Goal: Information Seeking & Learning: Learn about a topic

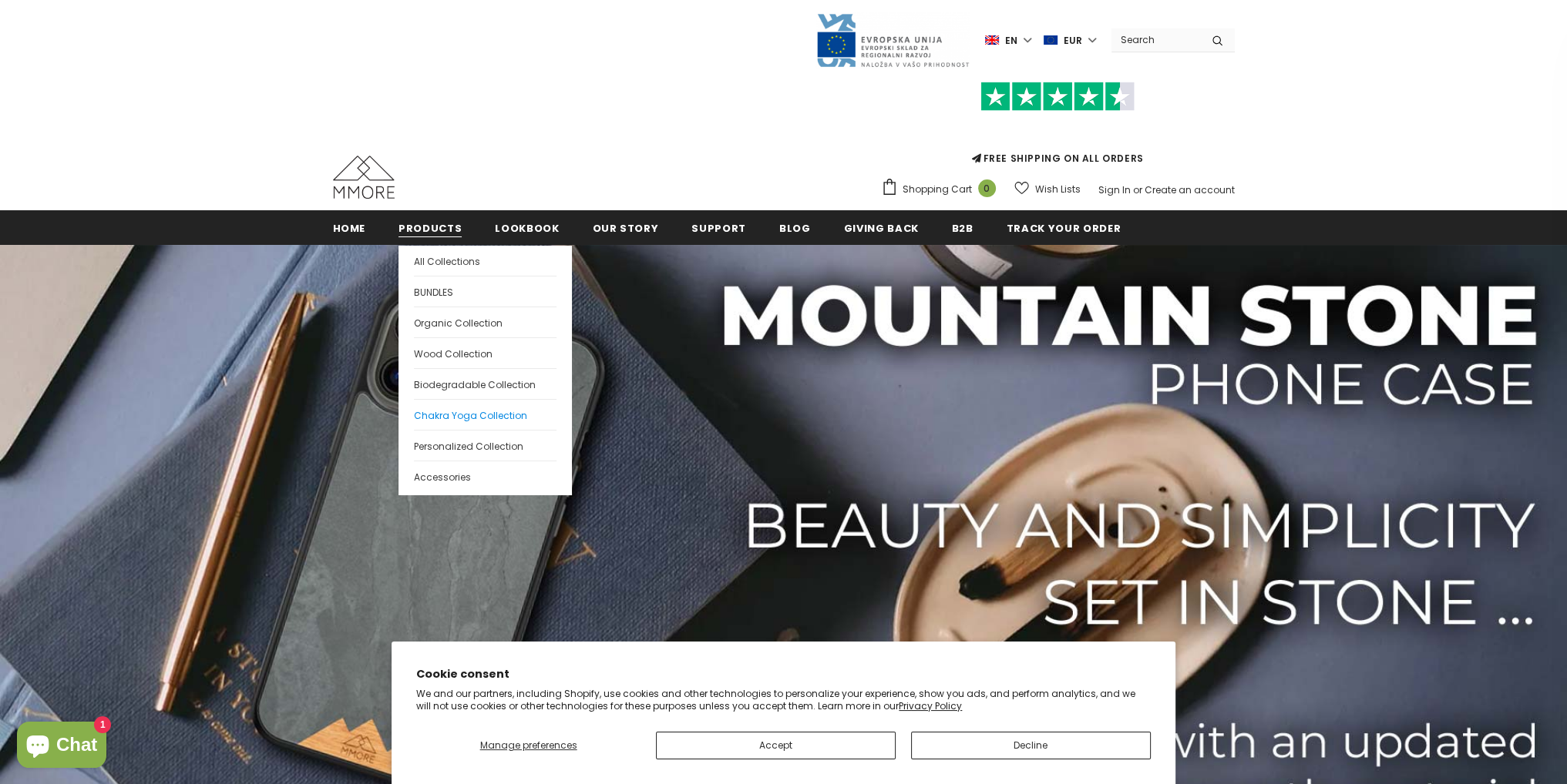
click at [477, 415] on span "Chakra Yoga Collection" at bounding box center [471, 415] width 113 height 13
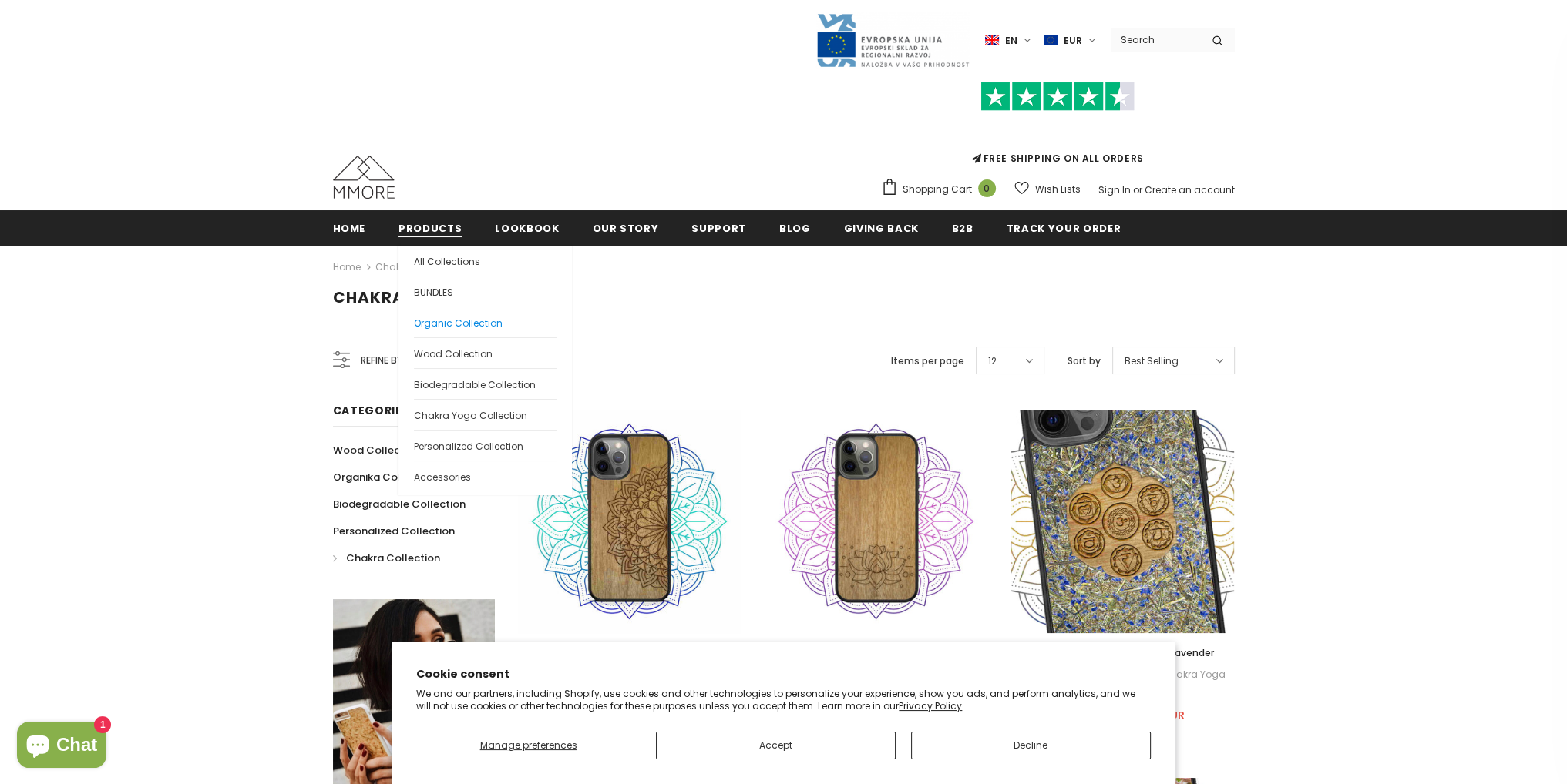
click at [469, 326] on span "Organic Collection" at bounding box center [458, 323] width 88 height 13
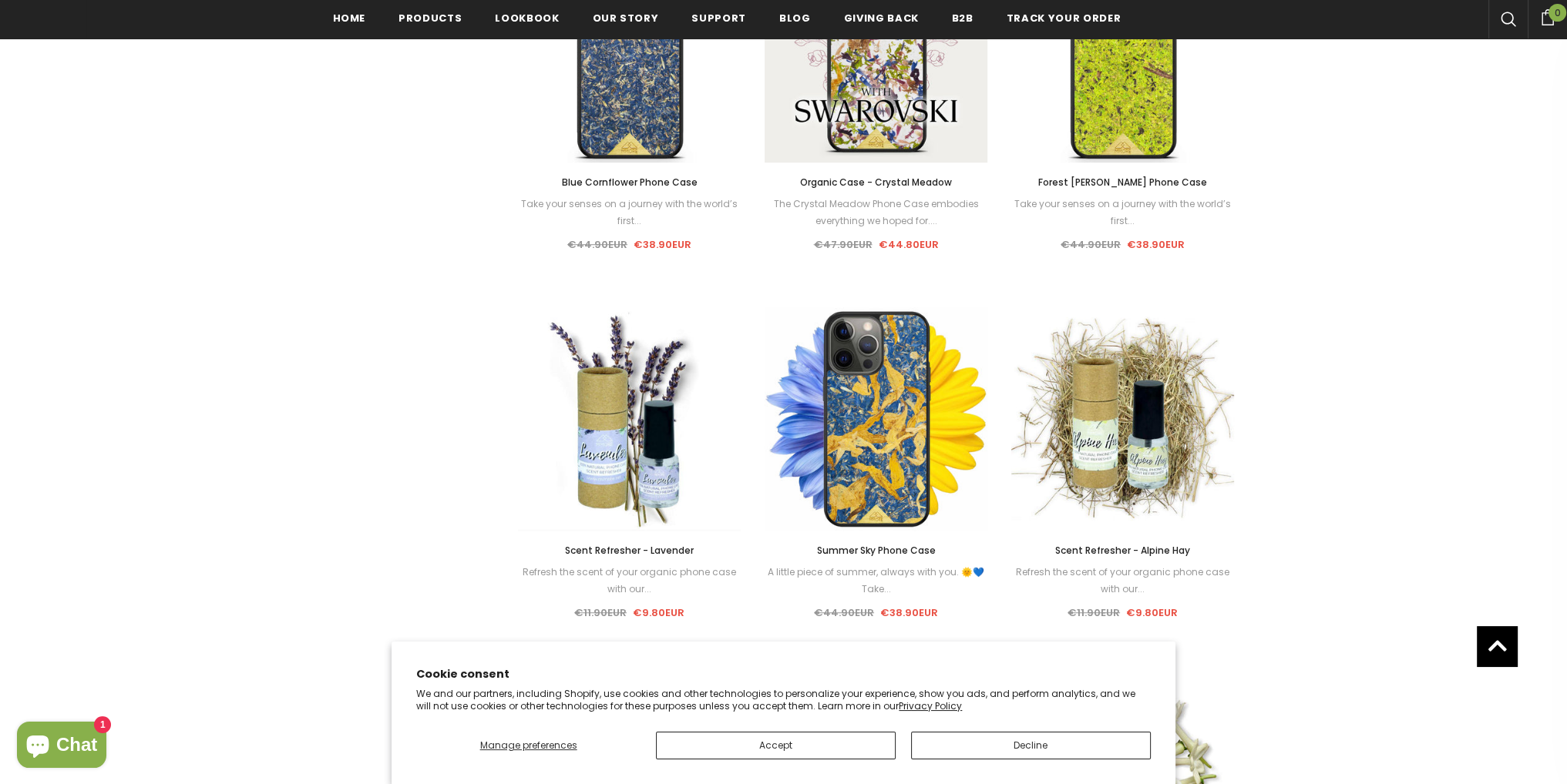
scroll to position [847, 0]
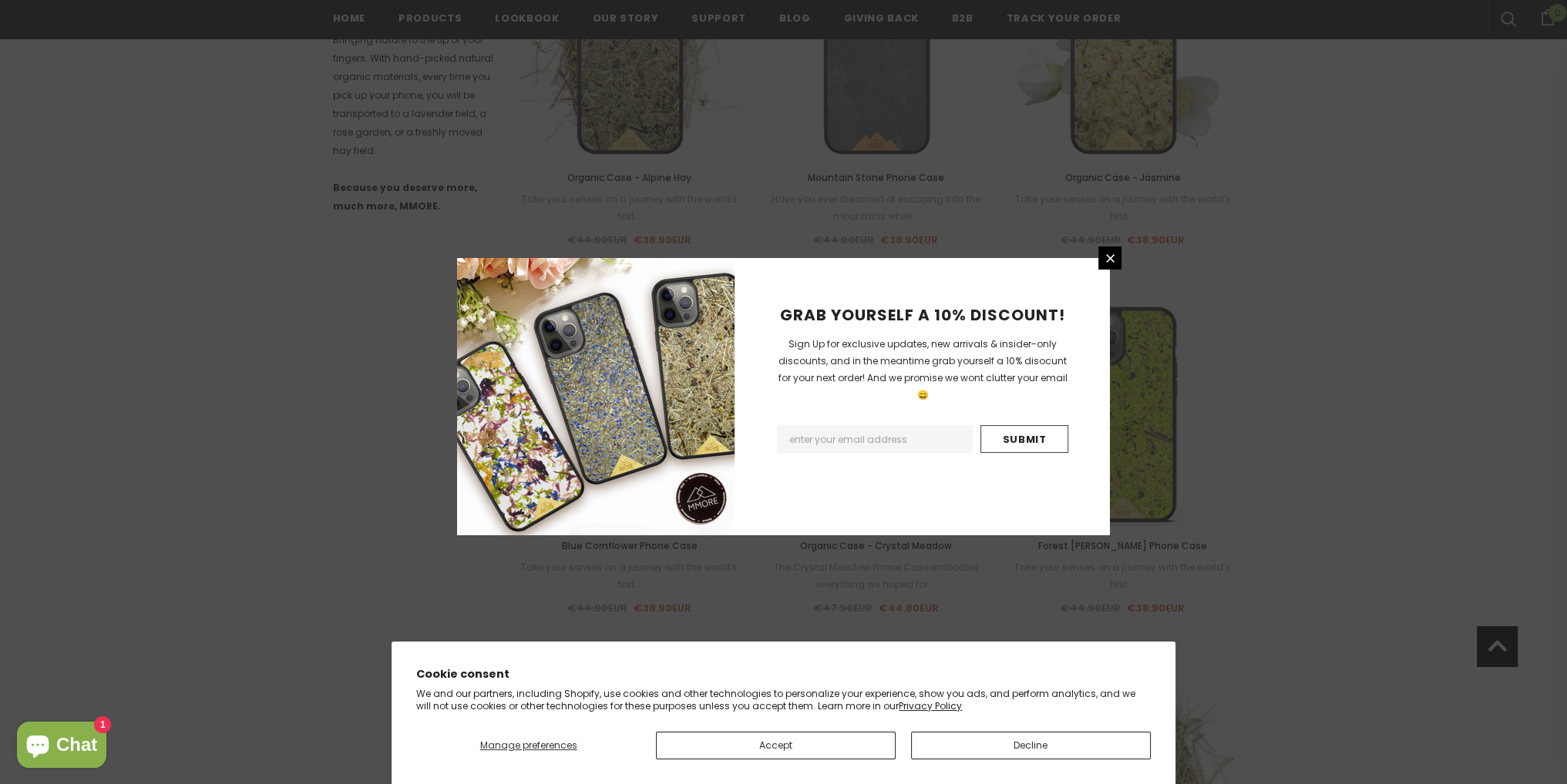
drag, startPoint x: 1105, startPoint y: 252, endPoint x: 1095, endPoint y: 254, distance: 10.2
click at [1105, 252] on icon at bounding box center [1110, 258] width 13 height 13
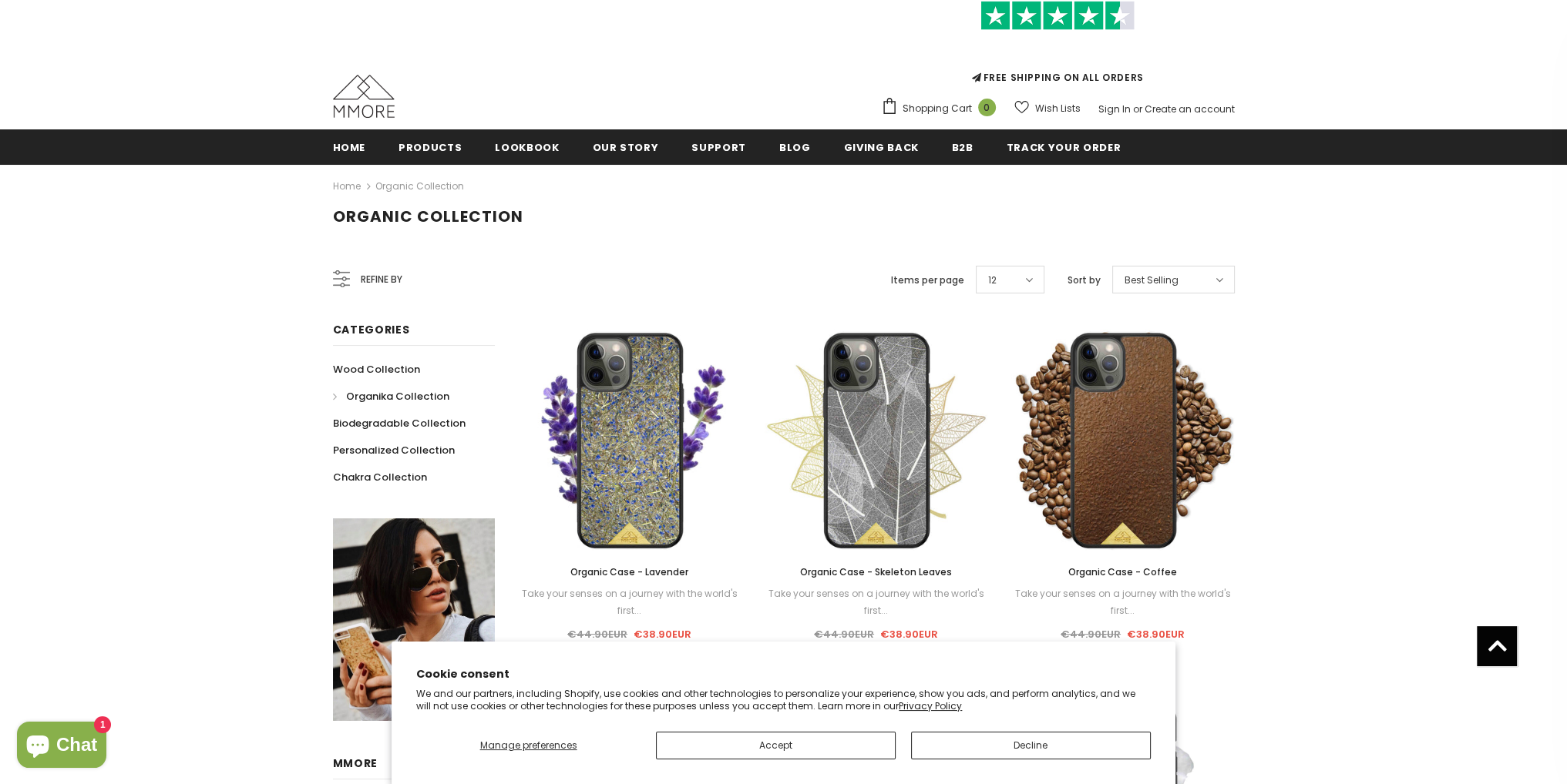
scroll to position [0, 0]
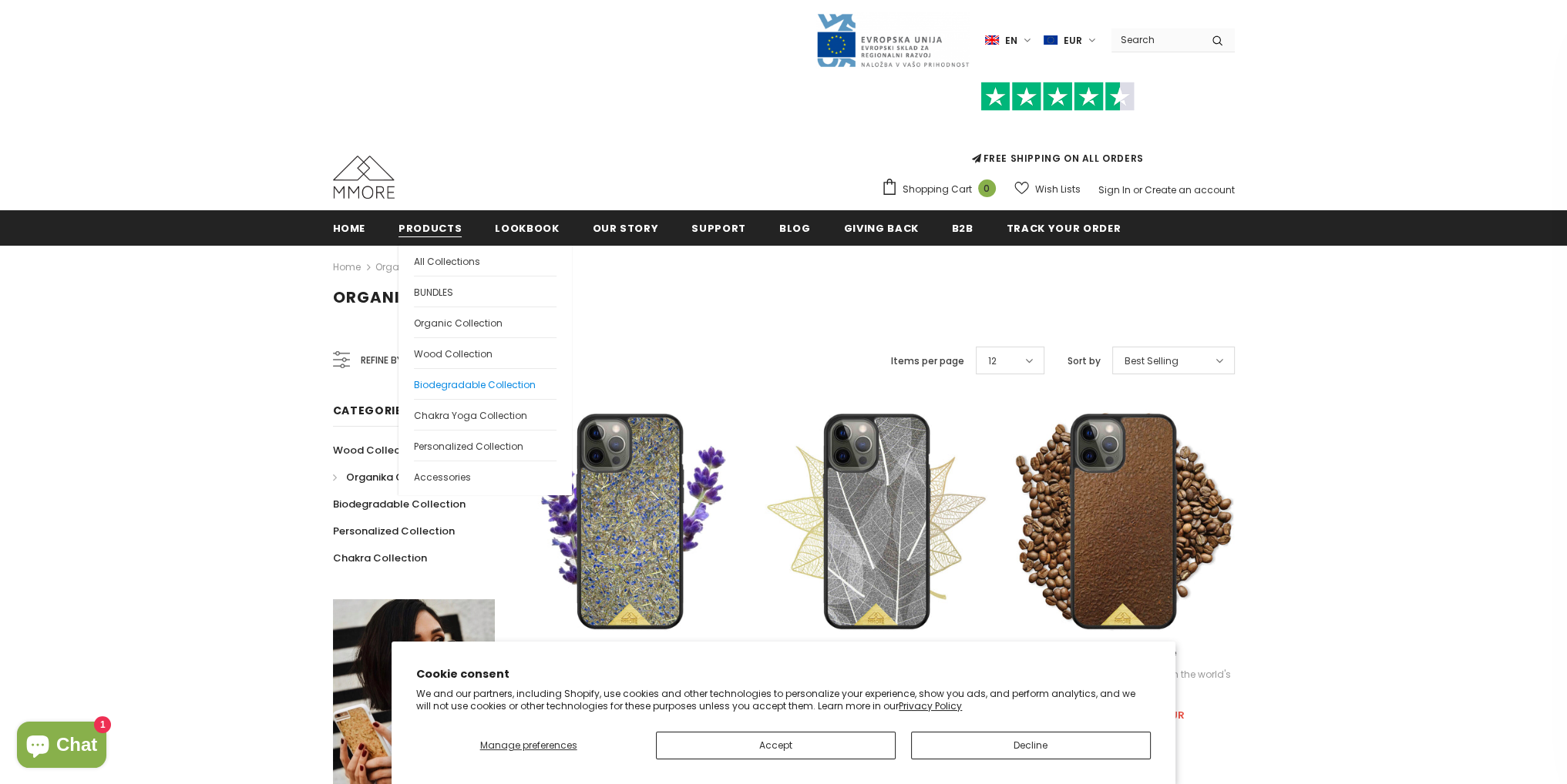
click at [469, 384] on span "Biodegradable Collection" at bounding box center [475, 384] width 122 height 13
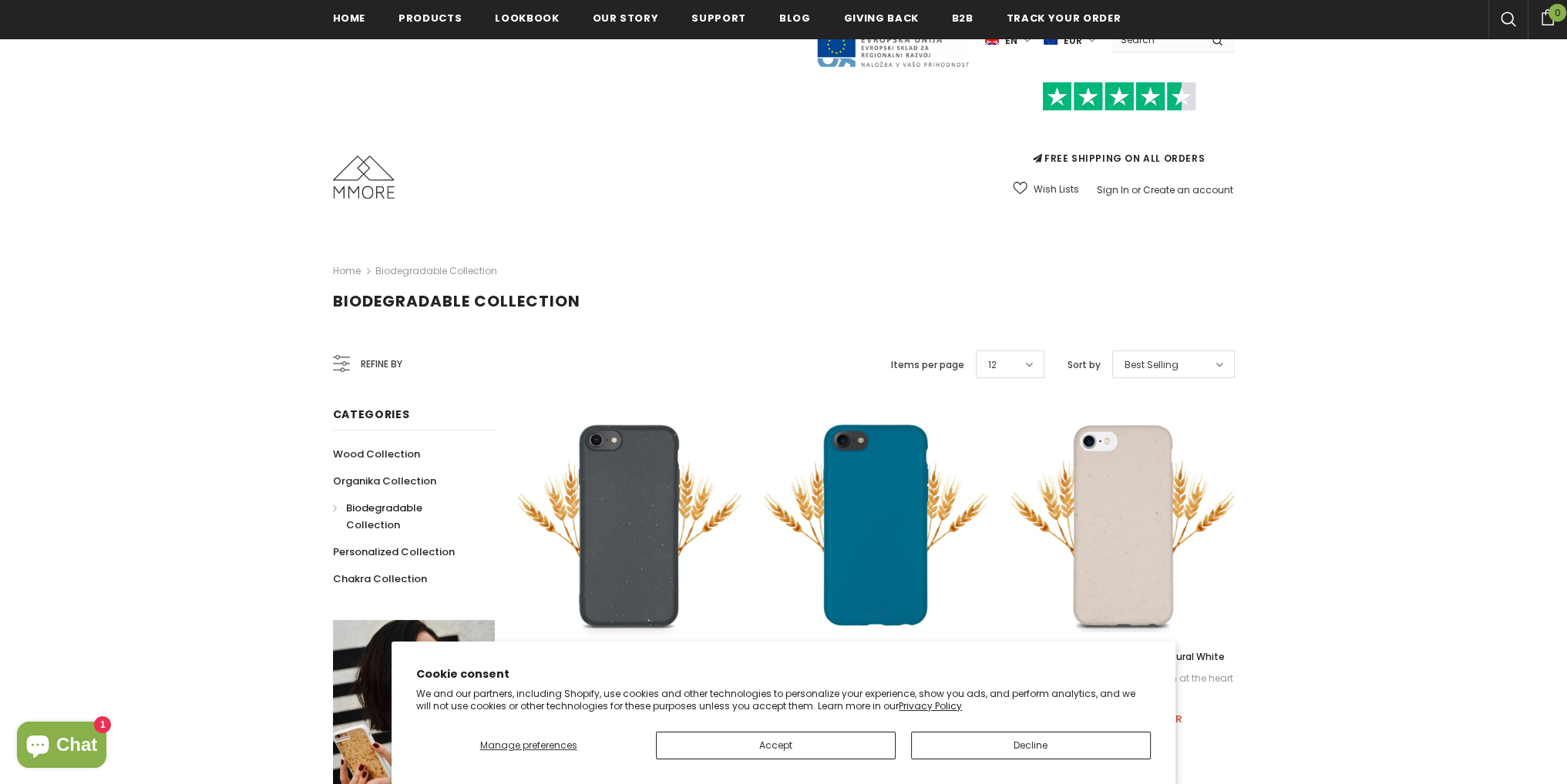
scroll to position [388, 0]
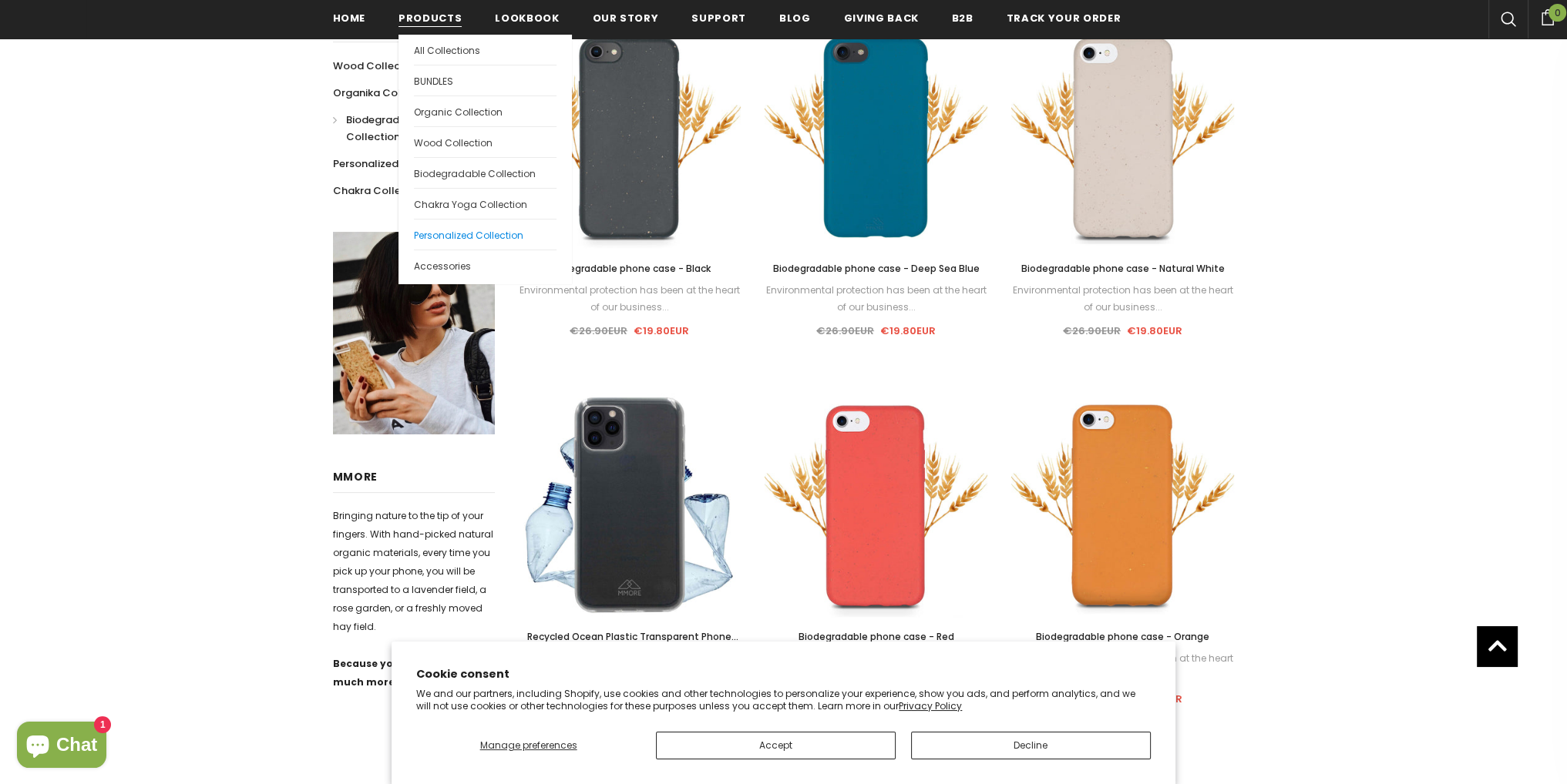
click at [465, 233] on span "Personalized Collection" at bounding box center [469, 235] width 110 height 13
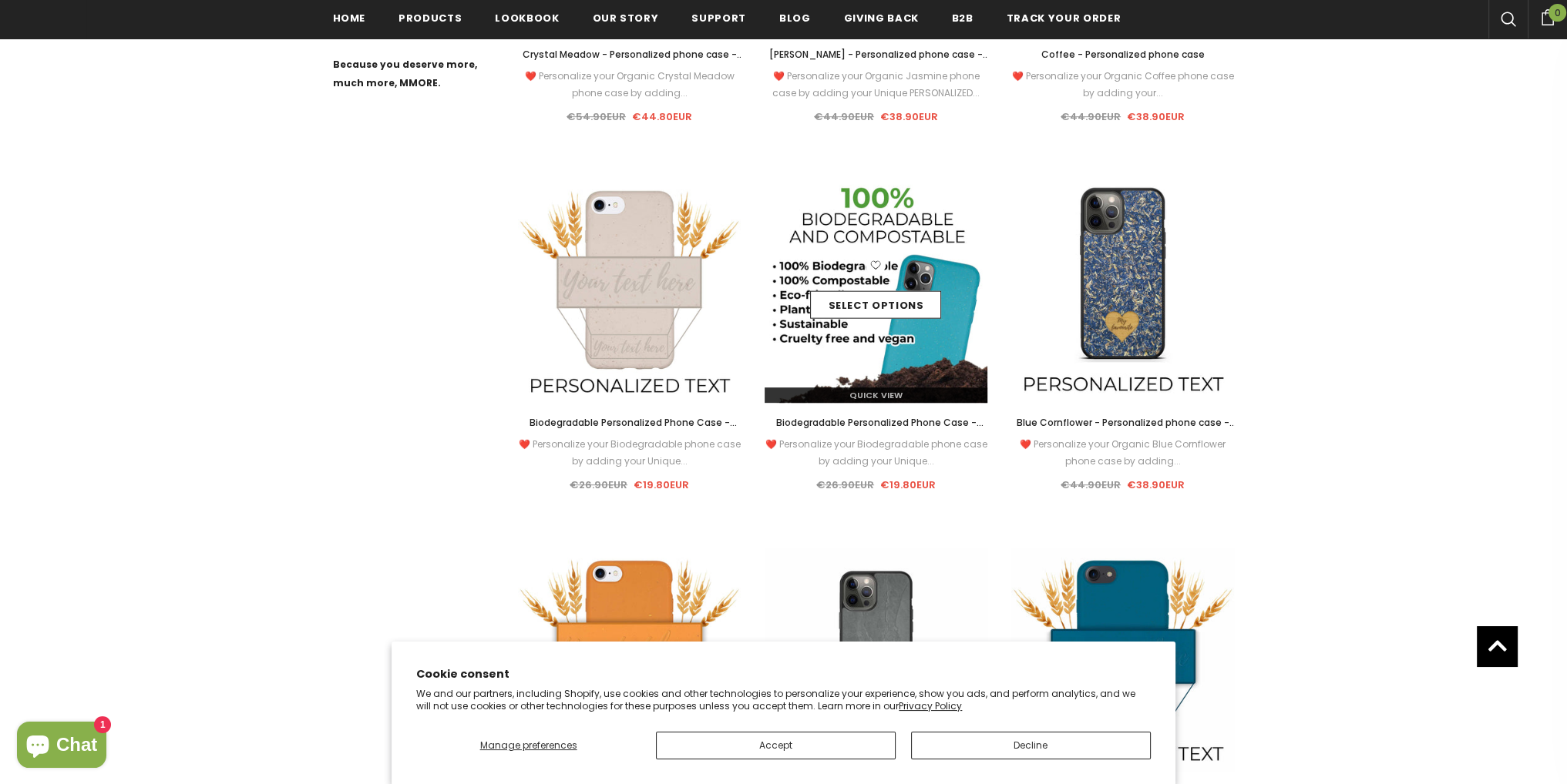
scroll to position [1156, 0]
